Goal: Register for event/course

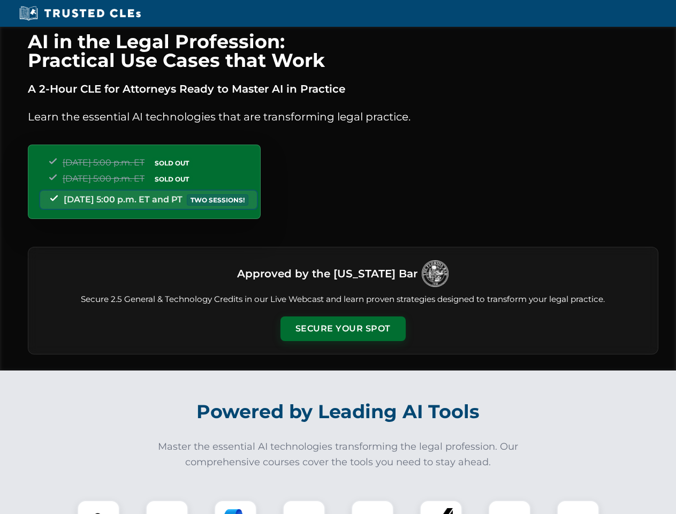
click at [342, 329] on button "Secure Your Spot" at bounding box center [342, 328] width 125 height 25
